Goal: Register for event/course

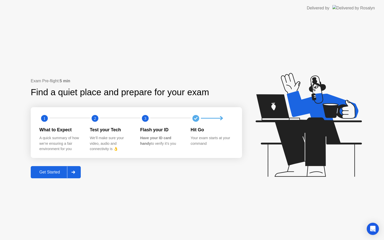
click at [75, 173] on icon at bounding box center [73, 172] width 4 height 3
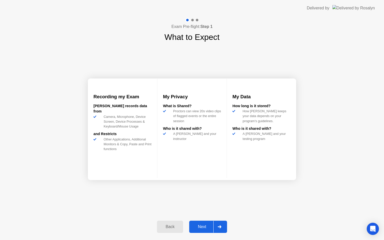
click at [200, 226] on div "Next" at bounding box center [202, 226] width 23 height 5
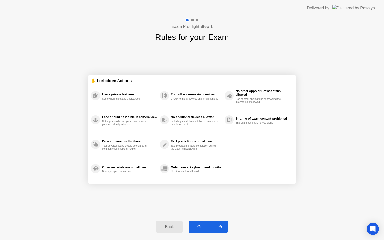
click at [200, 226] on div "Got it" at bounding box center [202, 226] width 24 height 5
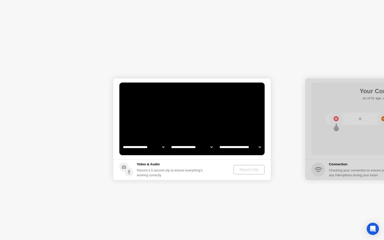
select select "**********"
select select "*******"
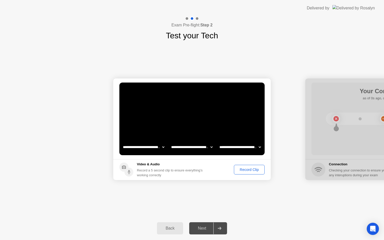
click at [246, 170] on div "Record Clip" at bounding box center [249, 170] width 27 height 4
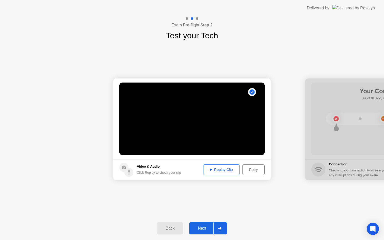
click at [251, 172] on div "Retry" at bounding box center [253, 170] width 19 height 4
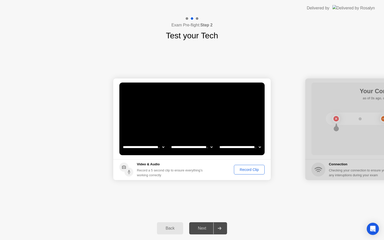
click at [248, 170] on div "Record Clip" at bounding box center [249, 170] width 27 height 4
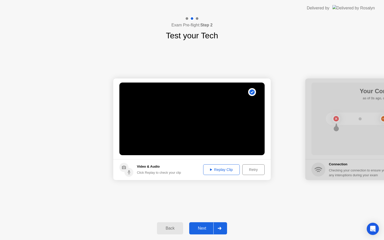
click at [196, 232] on button "Next" at bounding box center [208, 228] width 38 height 12
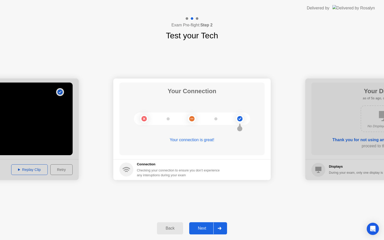
click at [203, 227] on div "Next" at bounding box center [202, 228] width 23 height 5
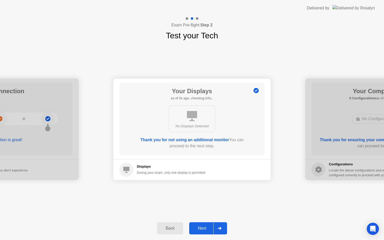
click at [203, 227] on div "Next" at bounding box center [202, 228] width 23 height 5
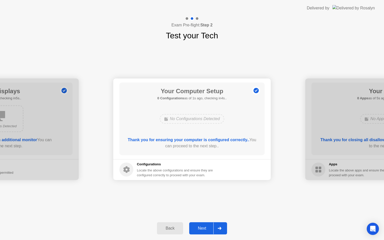
click at [203, 227] on div "Next" at bounding box center [202, 228] width 23 height 5
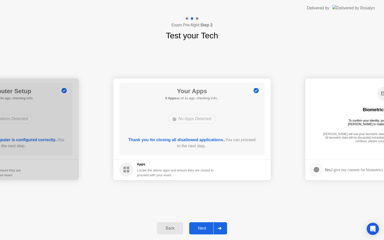
click at [202, 227] on div "Next" at bounding box center [202, 228] width 23 height 5
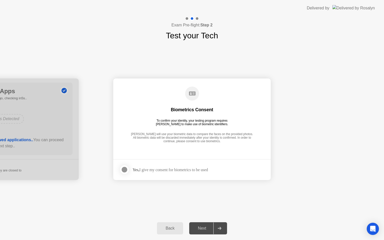
click at [202, 227] on div "Next" at bounding box center [202, 228] width 23 height 5
click at [150, 169] on div "Yes, I give my consent for biometrics to be used" at bounding box center [170, 169] width 75 height 5
click at [122, 169] on div at bounding box center [124, 170] width 6 height 6
click at [207, 227] on div "Next" at bounding box center [202, 228] width 23 height 5
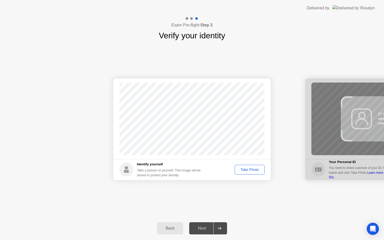
click at [249, 168] on div "Take Photo" at bounding box center [249, 170] width 26 height 4
click at [206, 229] on div "Next" at bounding box center [202, 228] width 23 height 5
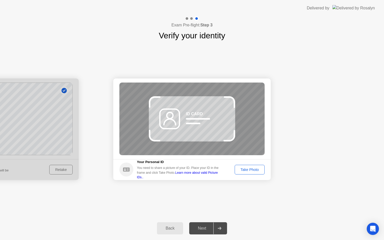
click at [171, 227] on div "Back" at bounding box center [169, 228] width 23 height 5
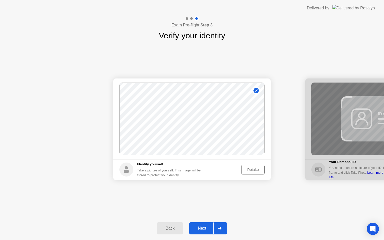
click at [253, 170] on div "Retake" at bounding box center [253, 170] width 20 height 4
click at [253, 170] on div "Take Photo" at bounding box center [249, 170] width 26 height 4
click at [205, 226] on div "Next" at bounding box center [202, 228] width 23 height 5
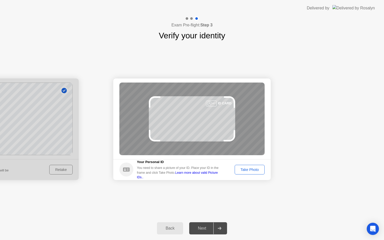
click at [252, 170] on div "Take Photo" at bounding box center [249, 170] width 26 height 4
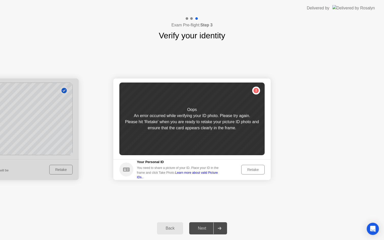
click at [255, 170] on div "Retake" at bounding box center [253, 170] width 20 height 4
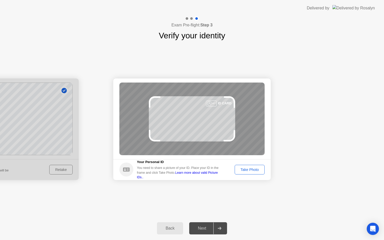
click at [250, 169] on div "Take Photo" at bounding box center [249, 170] width 26 height 4
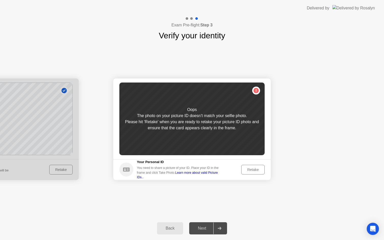
click at [66, 170] on div at bounding box center [-1, 129] width 157 height 102
click at [174, 226] on div "Back" at bounding box center [169, 228] width 23 height 5
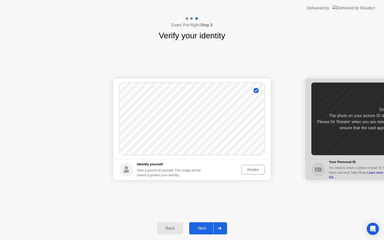
click at [258, 169] on div "Retake" at bounding box center [253, 170] width 20 height 4
click at [247, 170] on div "Take Photo" at bounding box center [249, 170] width 26 height 4
click at [208, 229] on div "Next" at bounding box center [202, 228] width 23 height 5
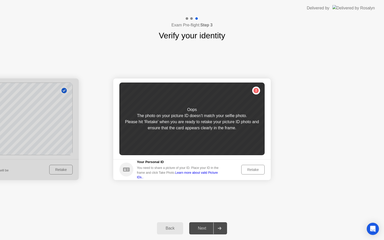
click at [260, 171] on div "Retake" at bounding box center [253, 170] width 20 height 4
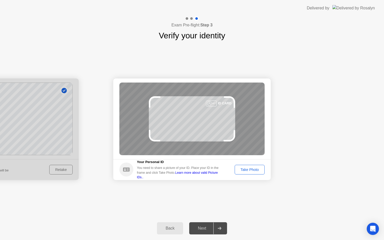
click at [258, 171] on div "Take Photo" at bounding box center [249, 170] width 26 height 4
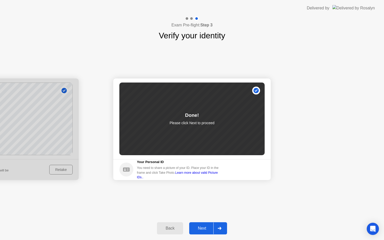
click at [203, 227] on div "Next" at bounding box center [202, 228] width 23 height 5
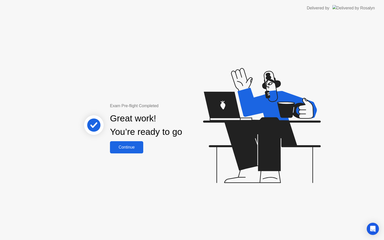
click at [129, 149] on div "Continue" at bounding box center [126, 147] width 30 height 5
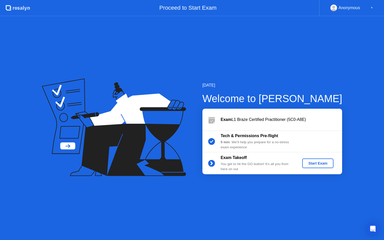
click at [321, 163] on div "Start Exam" at bounding box center [317, 163] width 27 height 4
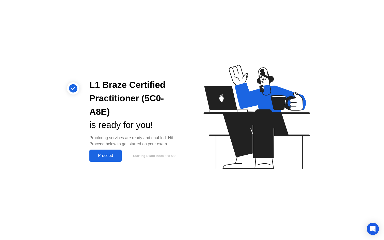
click at [104, 153] on div "Proceed" at bounding box center [105, 155] width 29 height 5
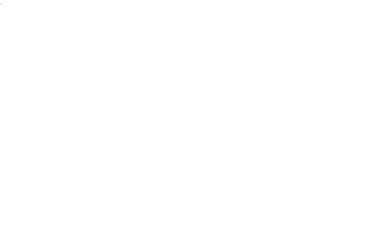
click at [4, 5] on button "End Proctoring Session" at bounding box center [2, 5] width 4 height 2
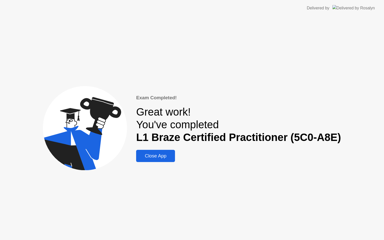
click at [162, 155] on div "Close App" at bounding box center [156, 156] width 36 height 6
